Goal: Information Seeking & Learning: Learn about a topic

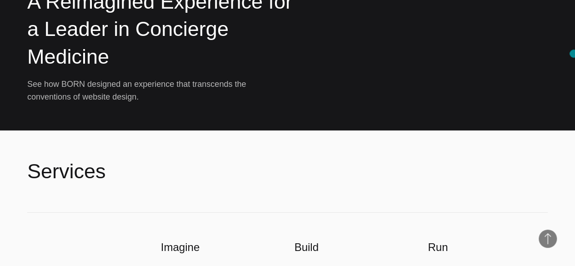
scroll to position [2072, 0]
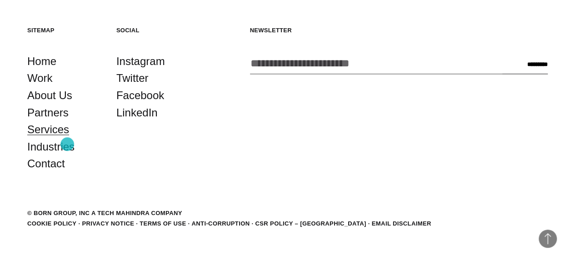
click at [67, 138] on link "Services" at bounding box center [48, 129] width 42 height 17
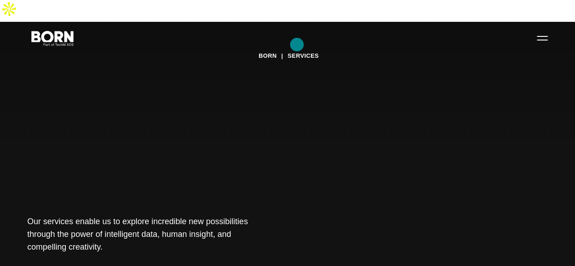
click at [297, 49] on link "Services" at bounding box center [303, 56] width 31 height 14
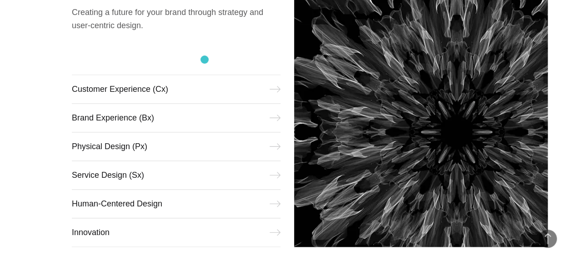
scroll to position [386, 0]
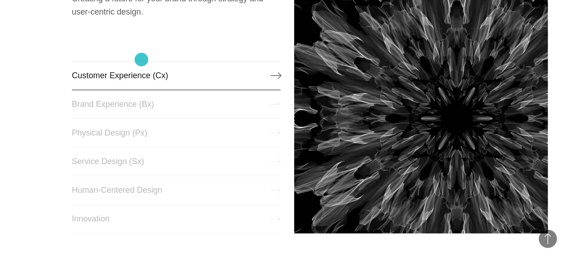
click at [141, 61] on link "Customer Experience (Cx)" at bounding box center [176, 75] width 209 height 29
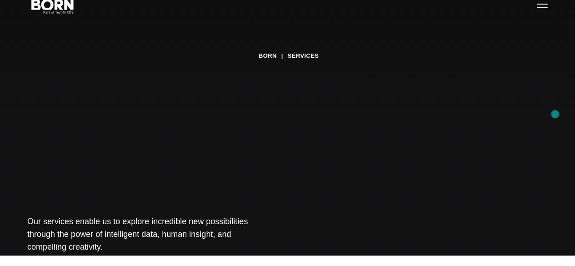
scroll to position [25, 0]
